Goal: Information Seeking & Learning: Check status

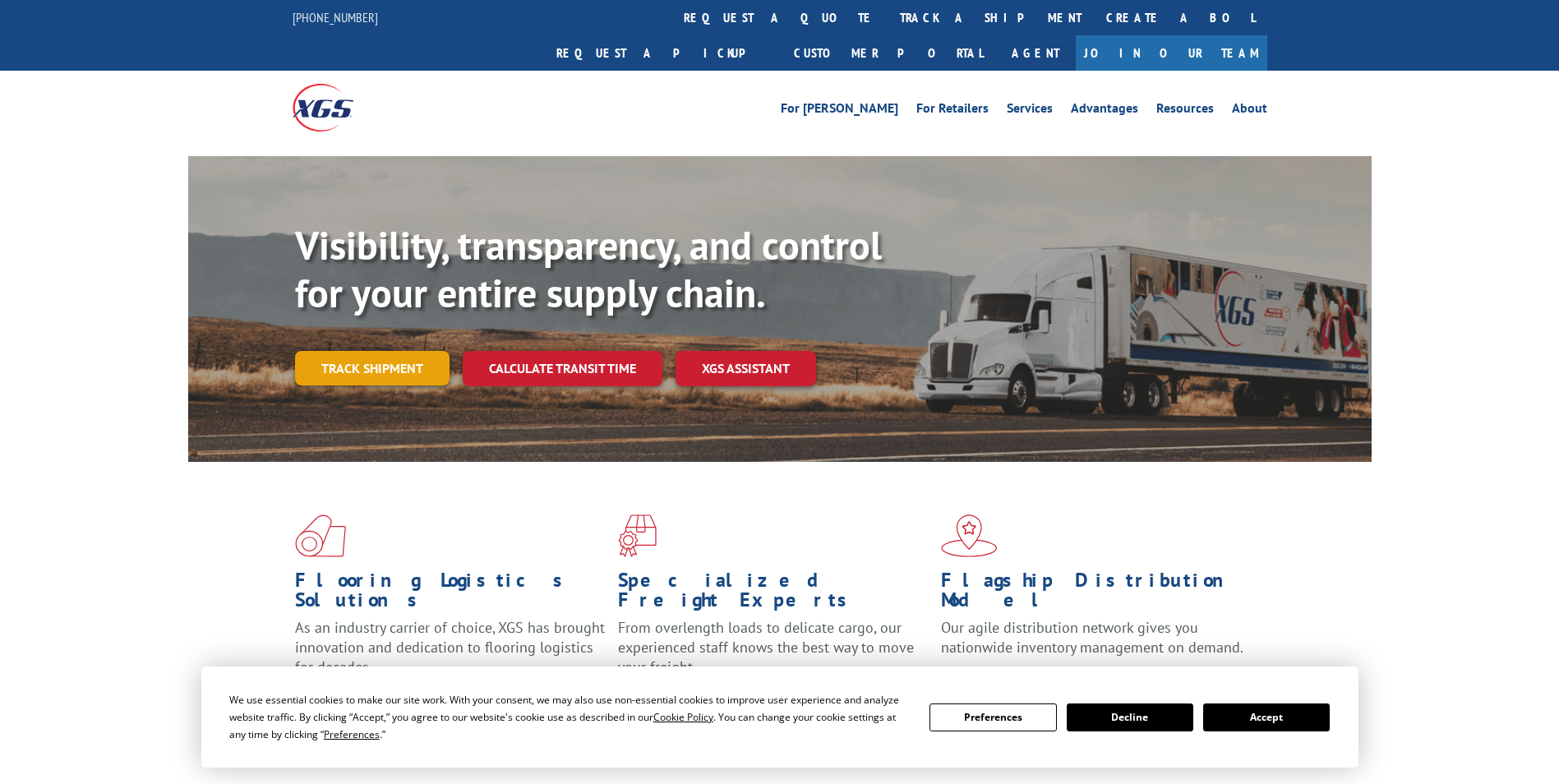
click at [345, 350] on link "Track shipment" at bounding box center [372, 368] width 154 height 34
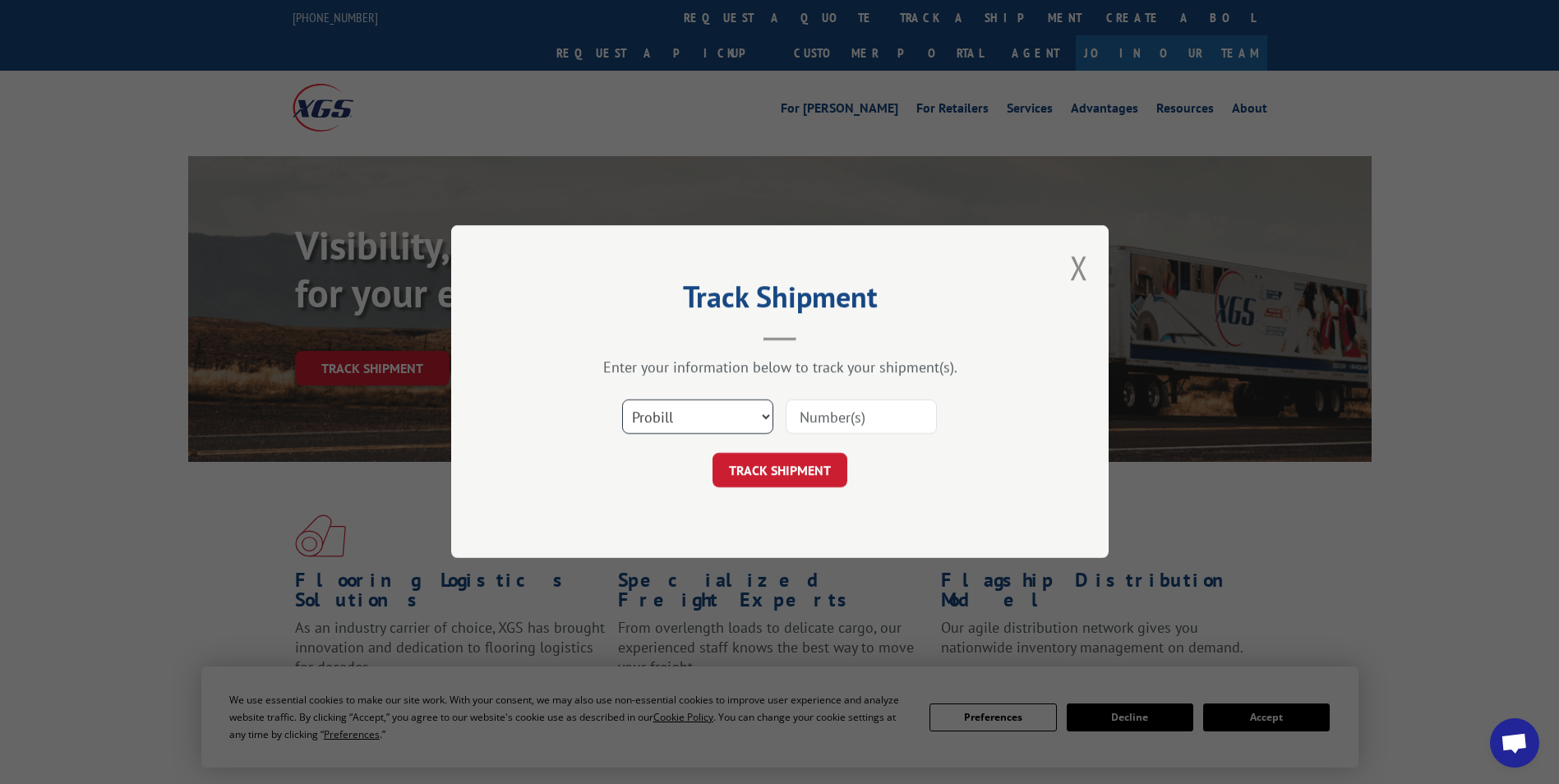
click at [669, 424] on select "Select category... Probill BOL PO" at bounding box center [698, 417] width 151 height 34
select select "bol"
click at [622, 400] on select "Select category... Probill BOL PO" at bounding box center [698, 417] width 151 height 34
click at [824, 430] on input at bounding box center [861, 417] width 151 height 34
paste input "7056673"
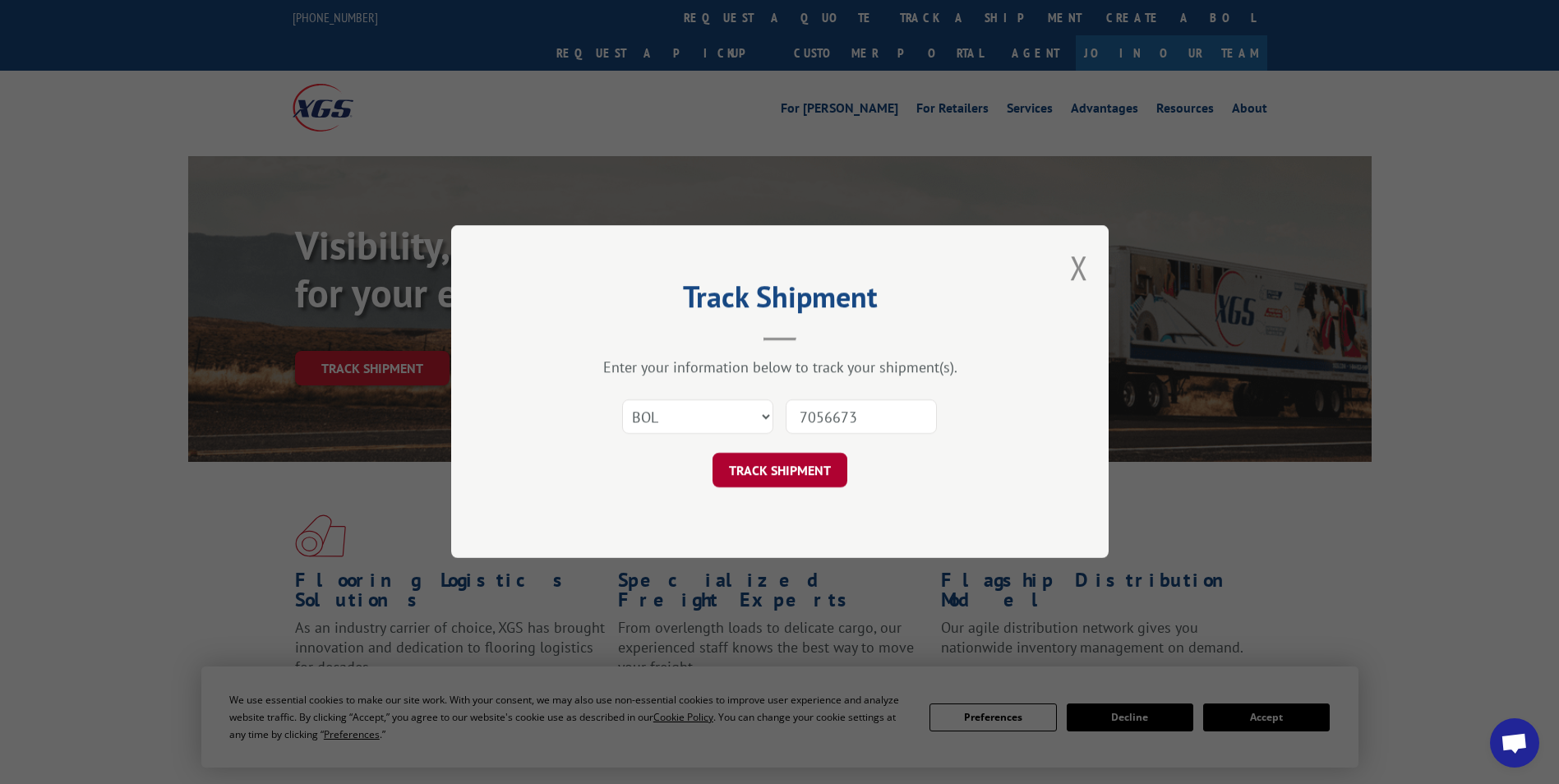
type input "7056673"
click at [801, 470] on button "TRACK SHIPMENT" at bounding box center [779, 470] width 135 height 34
